Goal: Information Seeking & Learning: Learn about a topic

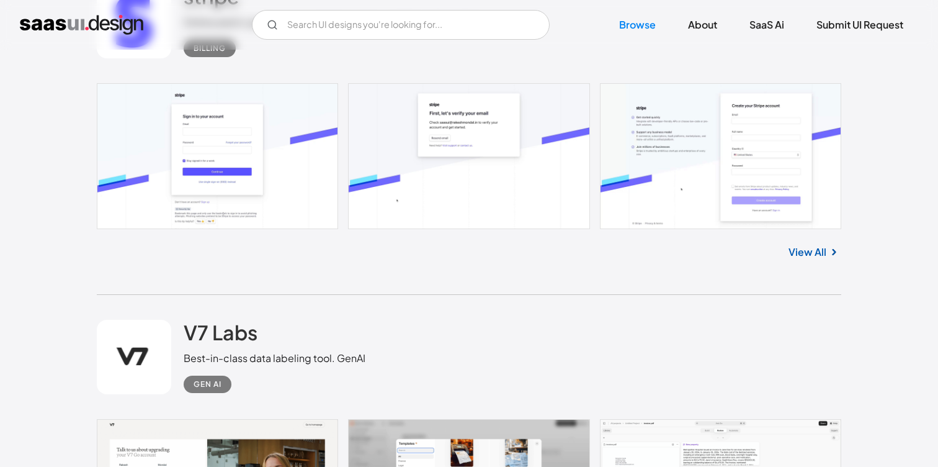
scroll to position [978, 0]
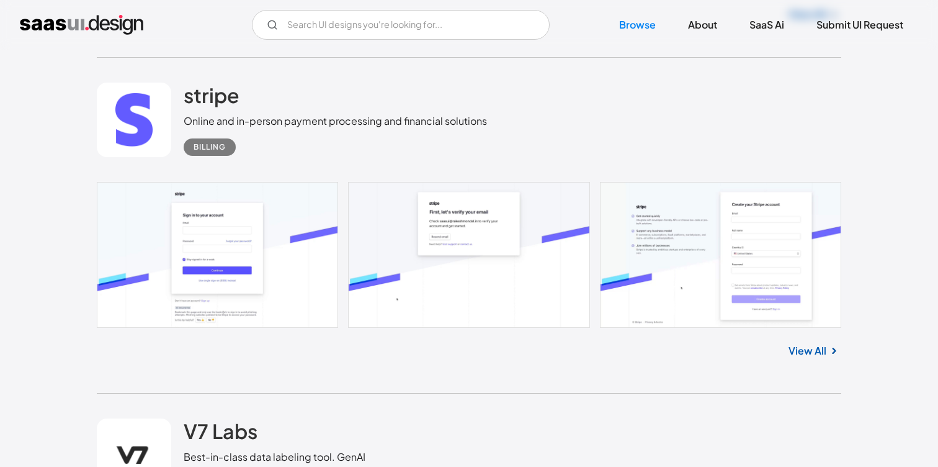
click at [284, 244] on link at bounding box center [469, 254] width 745 height 145
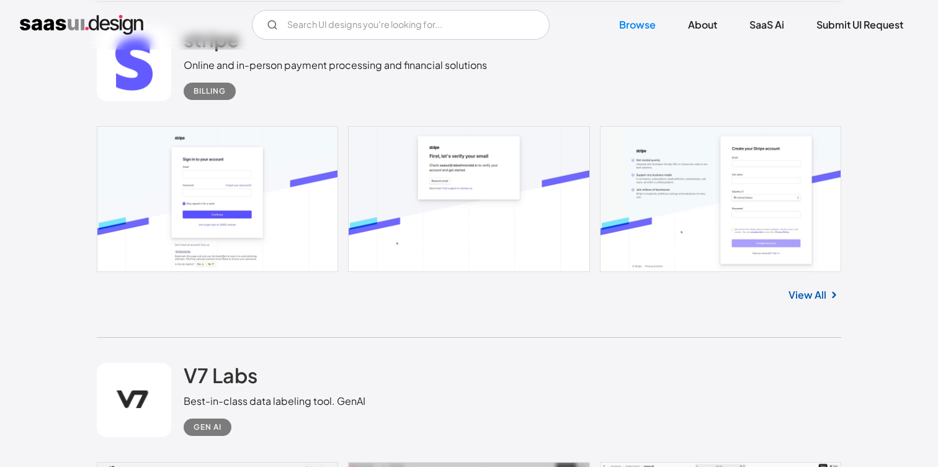
scroll to position [1186, 0]
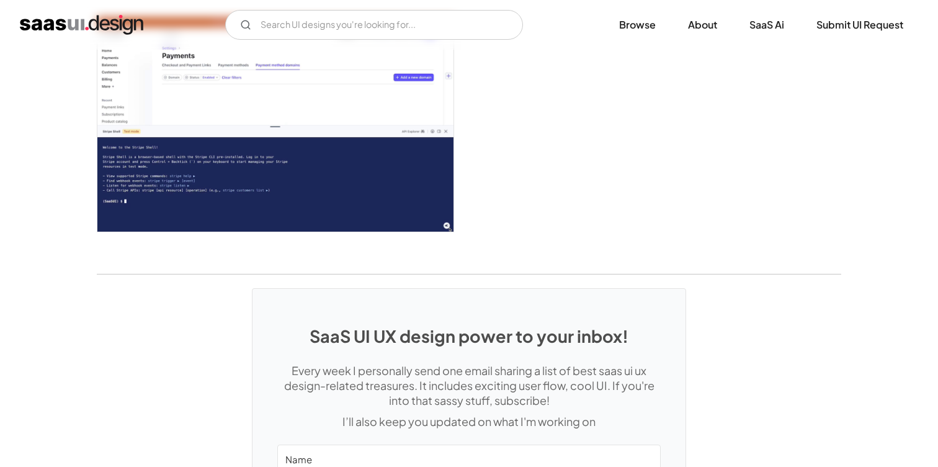
scroll to position [3644, 0]
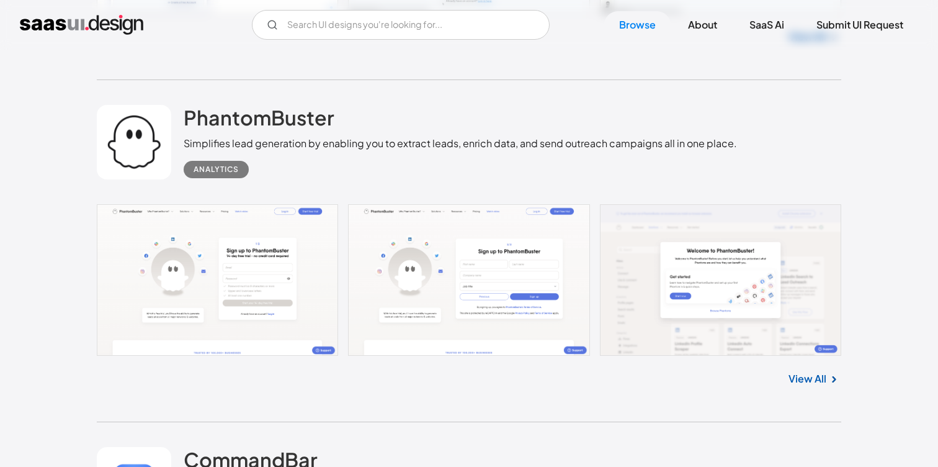
scroll to position [2363, 0]
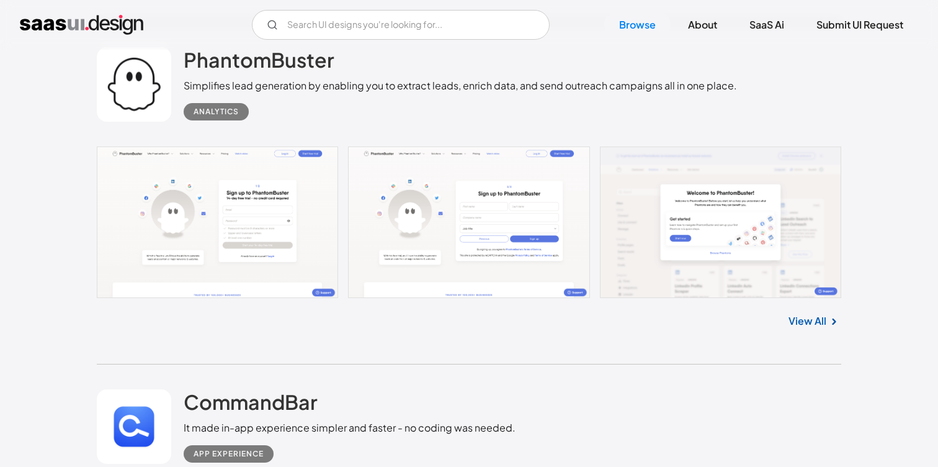
click at [277, 244] on link at bounding box center [469, 221] width 745 height 151
click at [65, 27] on img "home" at bounding box center [81, 25] width 123 height 20
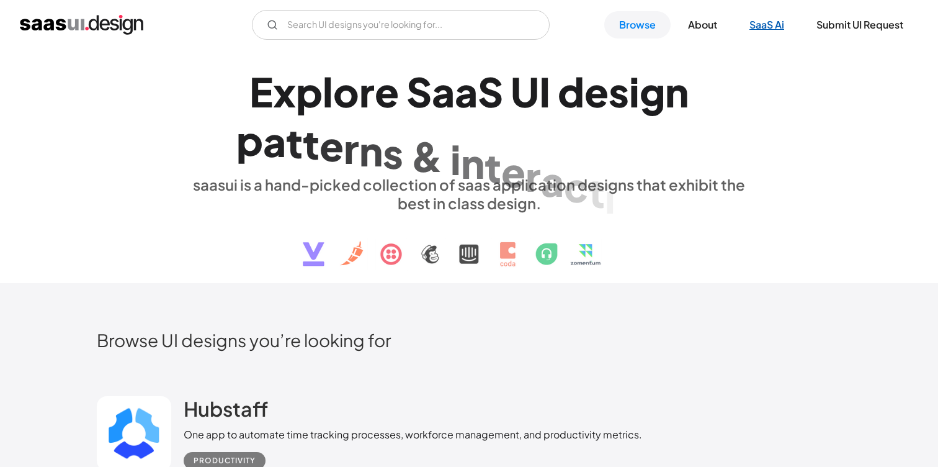
click at [790, 17] on link "SaaS Ai" at bounding box center [767, 24] width 65 height 27
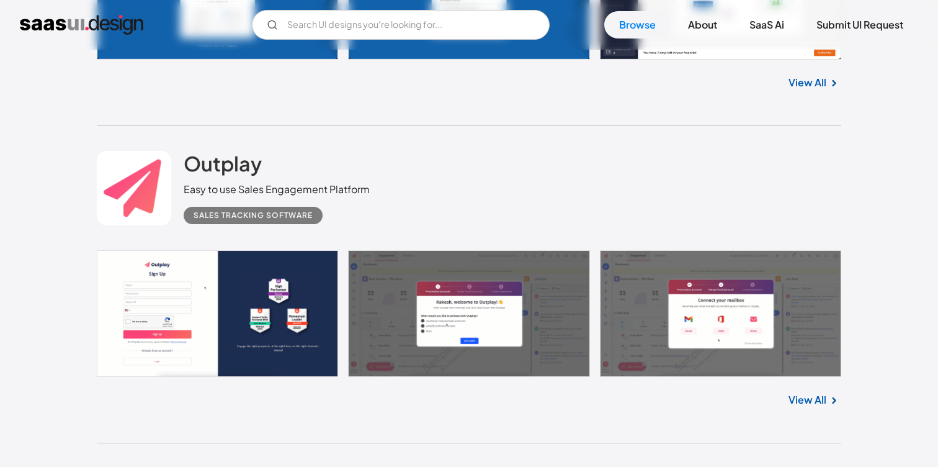
scroll to position [12130, 0]
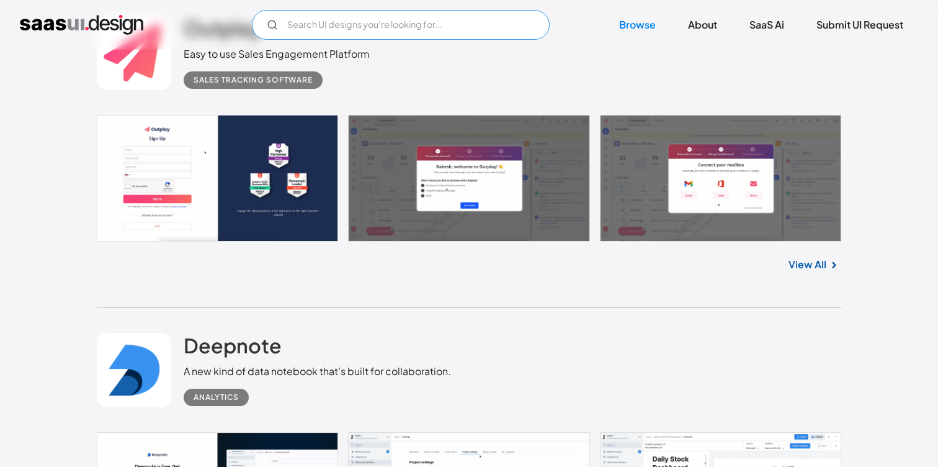
click at [374, 27] on input "Email Form" at bounding box center [401, 25] width 298 height 30
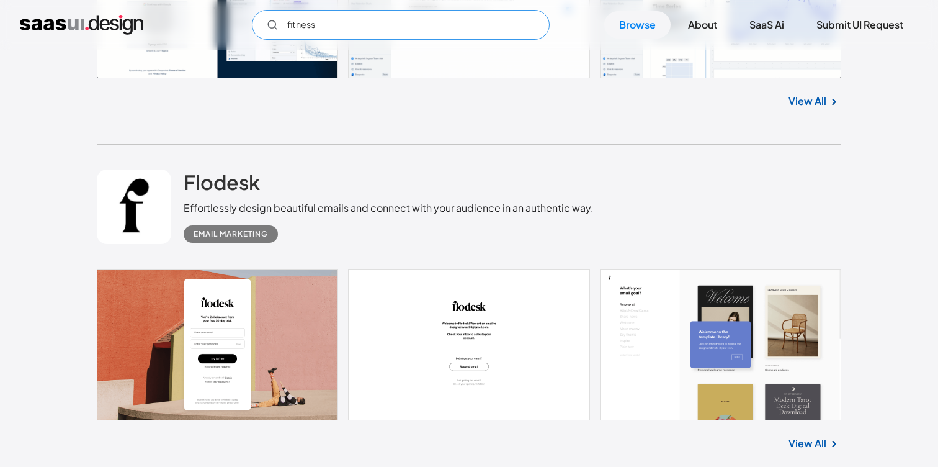
scroll to position [12764, 0]
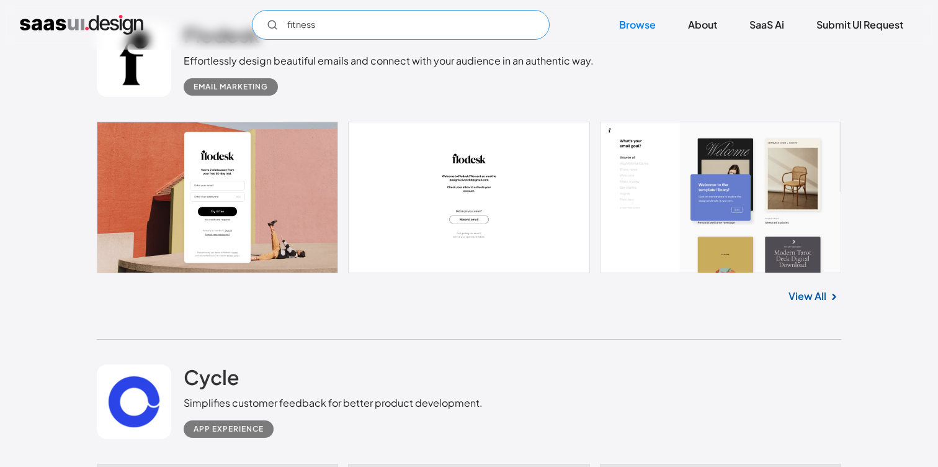
type input "fitness"
click at [276, 231] on link at bounding box center [469, 197] width 745 height 151
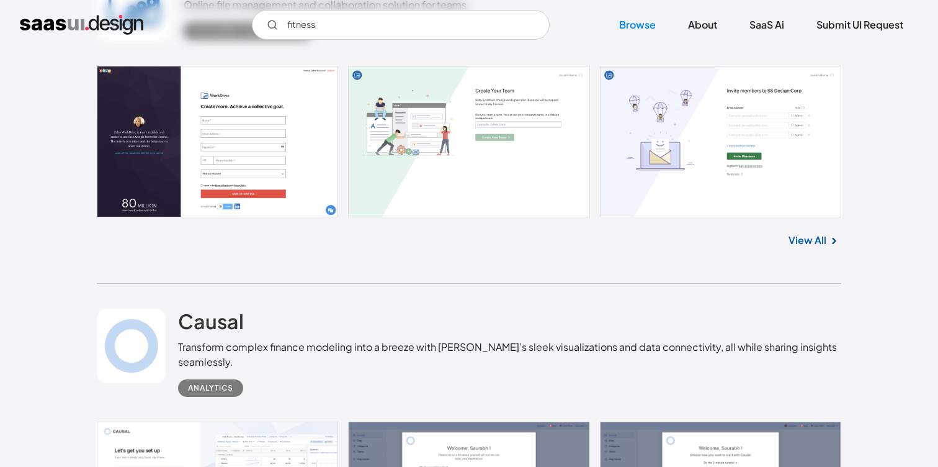
scroll to position [7631, 0]
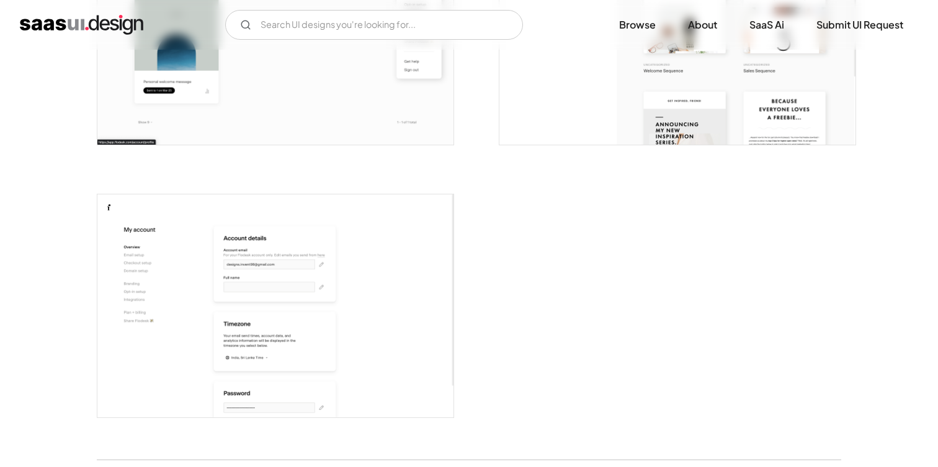
scroll to position [3391, 0]
